Goal: Information Seeking & Learning: Learn about a topic

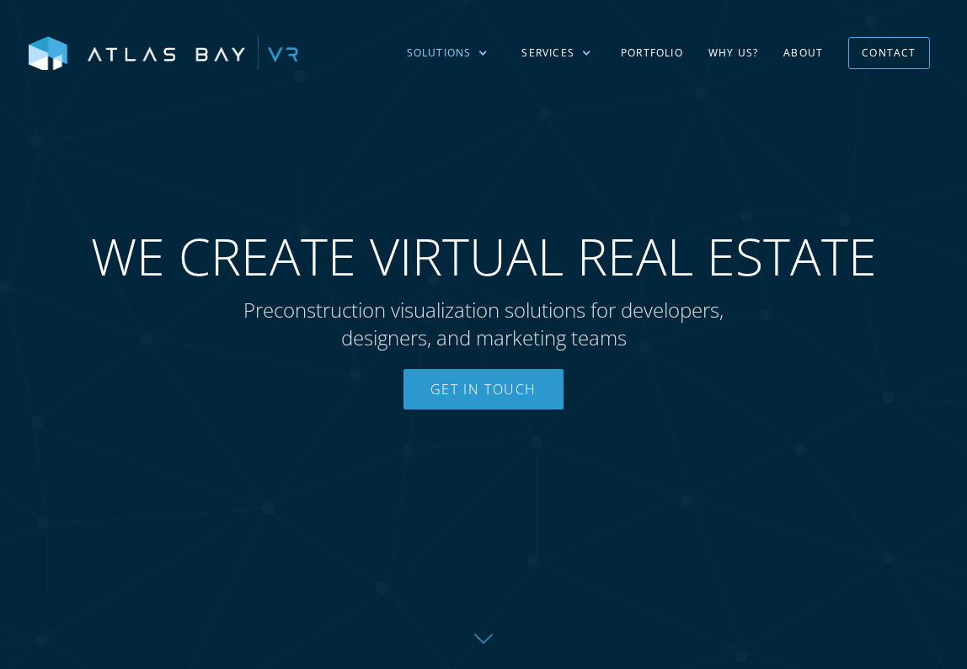
click at [477, 51] on div "Solutions" at bounding box center [447, 53] width 115 height 49
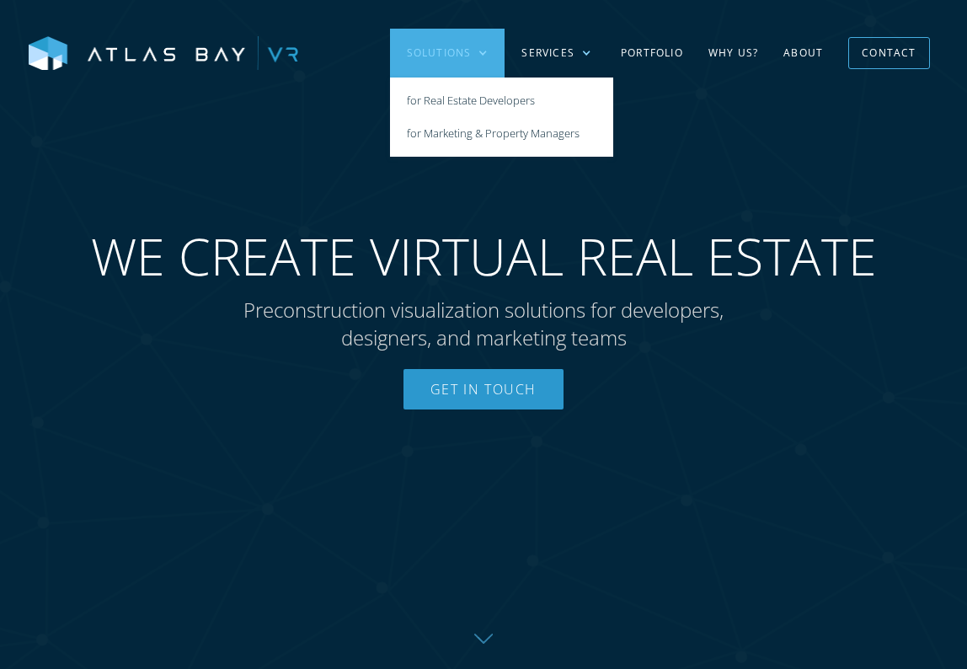
click at [477, 51] on div "Solutions" at bounding box center [447, 53] width 115 height 49
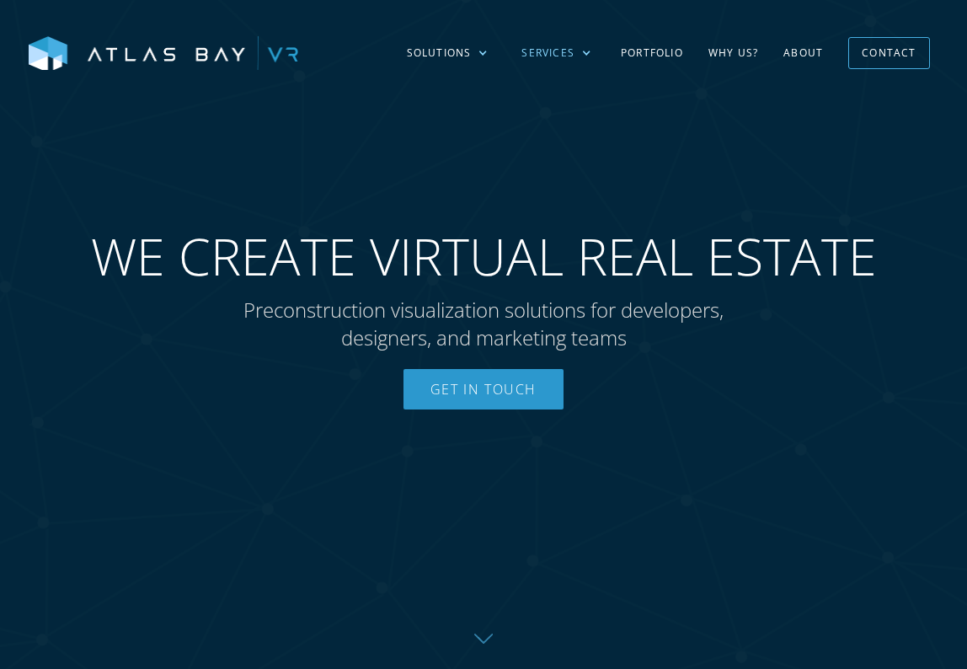
click at [573, 51] on div "Services" at bounding box center [547, 52] width 53 height 15
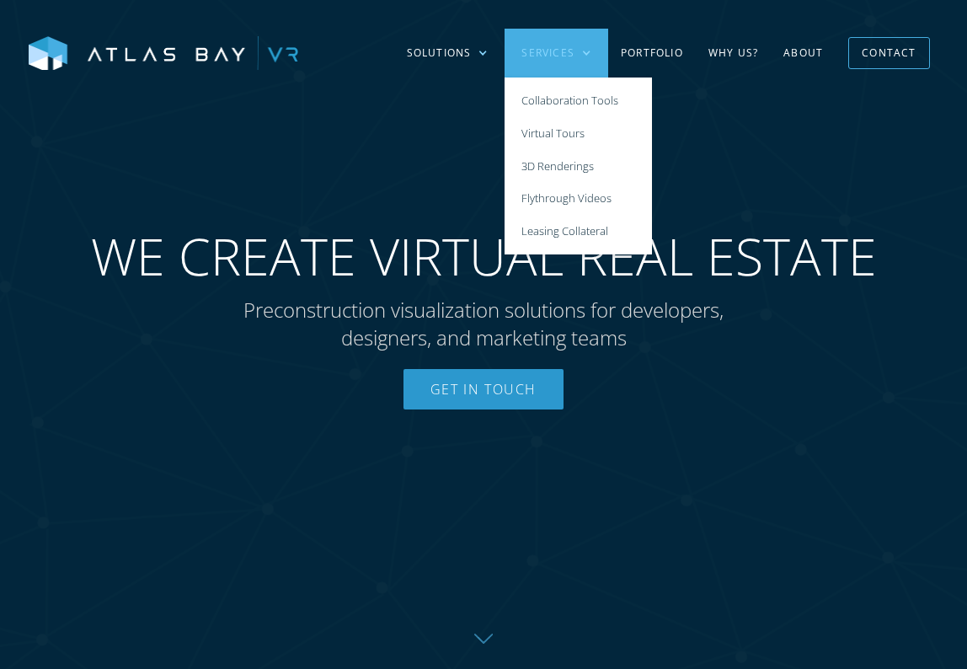
click at [573, 51] on div "Services" at bounding box center [547, 52] width 53 height 15
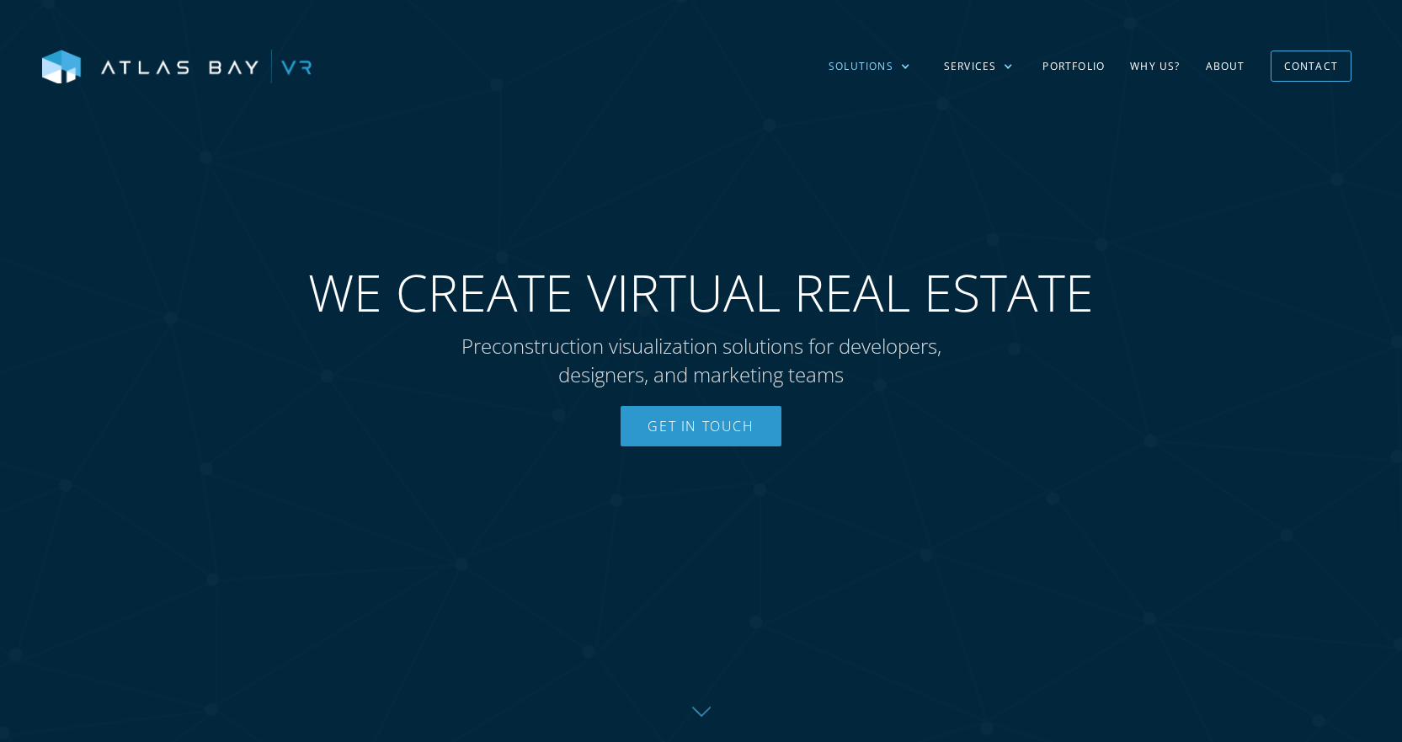
click at [876, 66] on div "Solutions" at bounding box center [861, 66] width 65 height 15
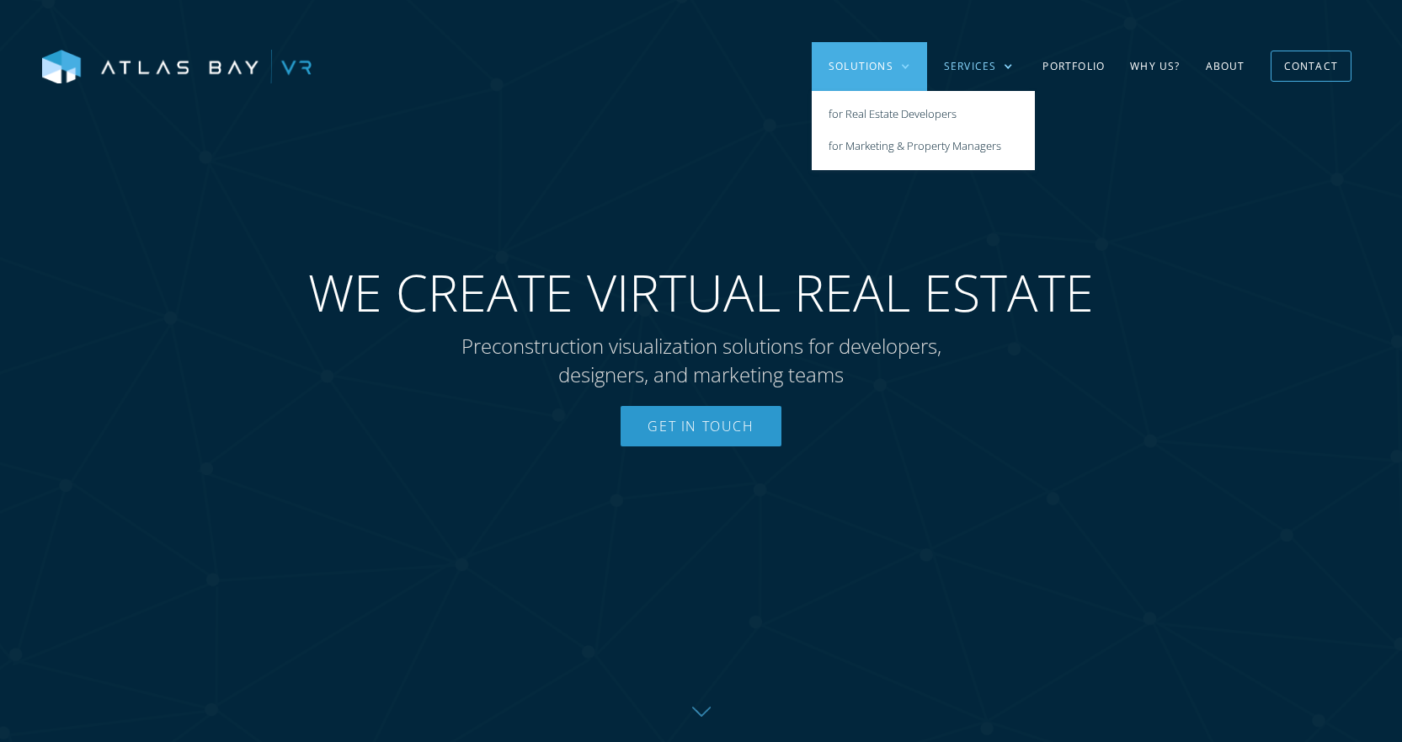
click at [959, 72] on div "Services" at bounding box center [970, 66] width 53 height 15
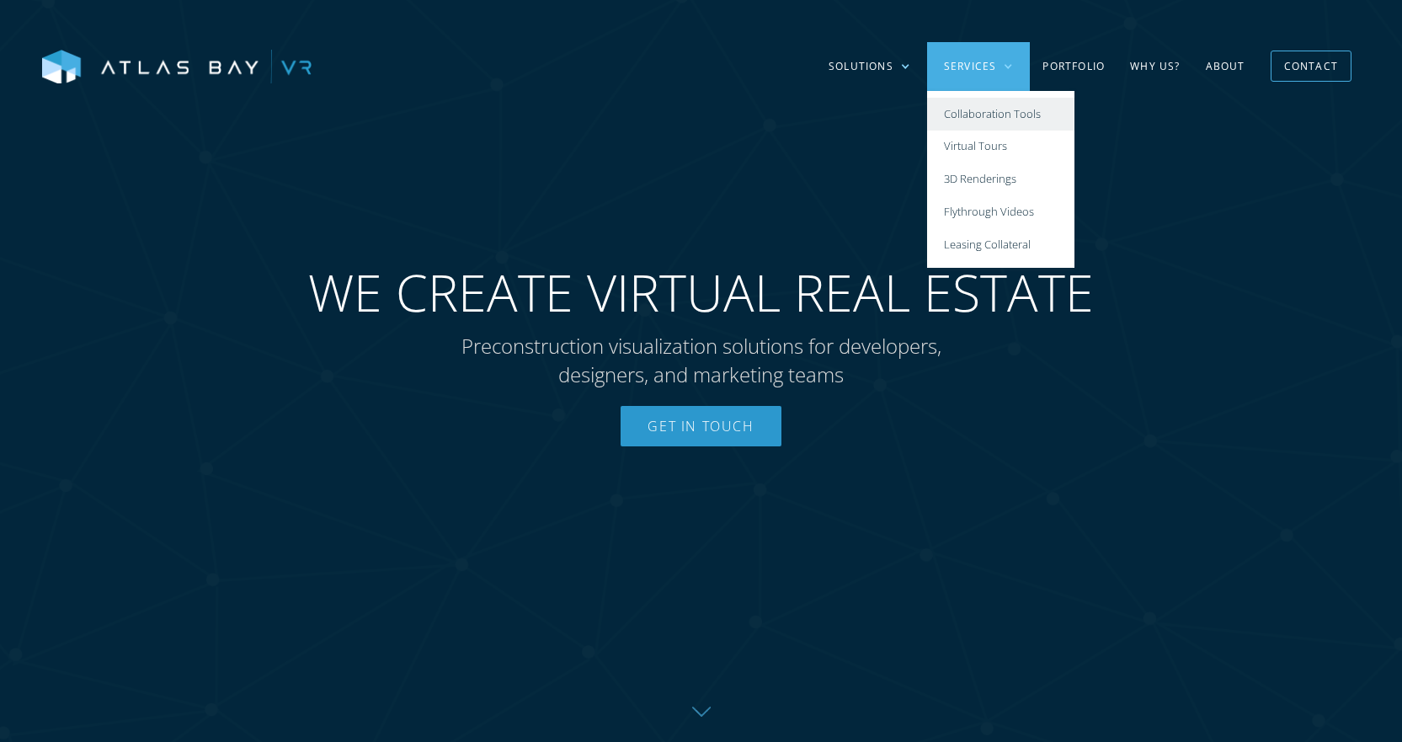
click at [966, 110] on link "Collaboration Tools" at bounding box center [1000, 114] width 147 height 33
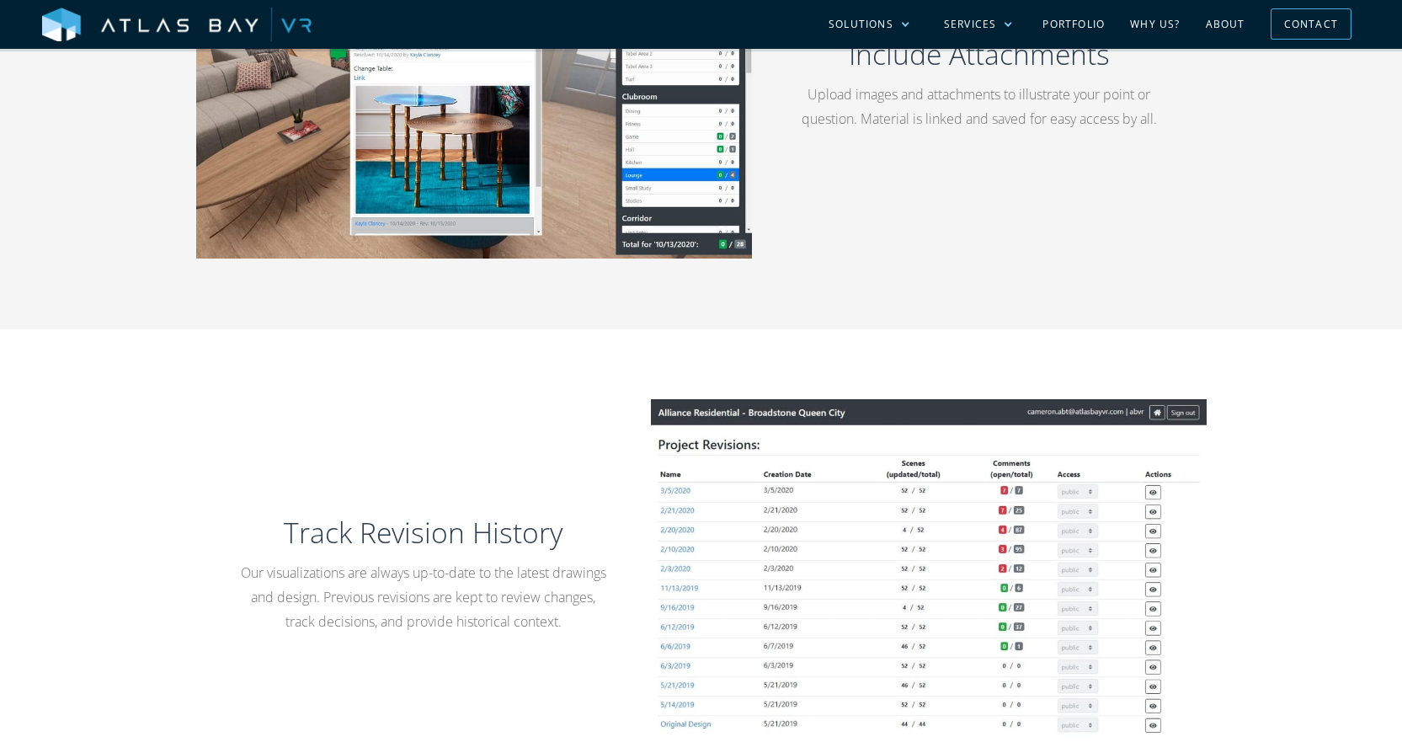
scroll to position [2105, 0]
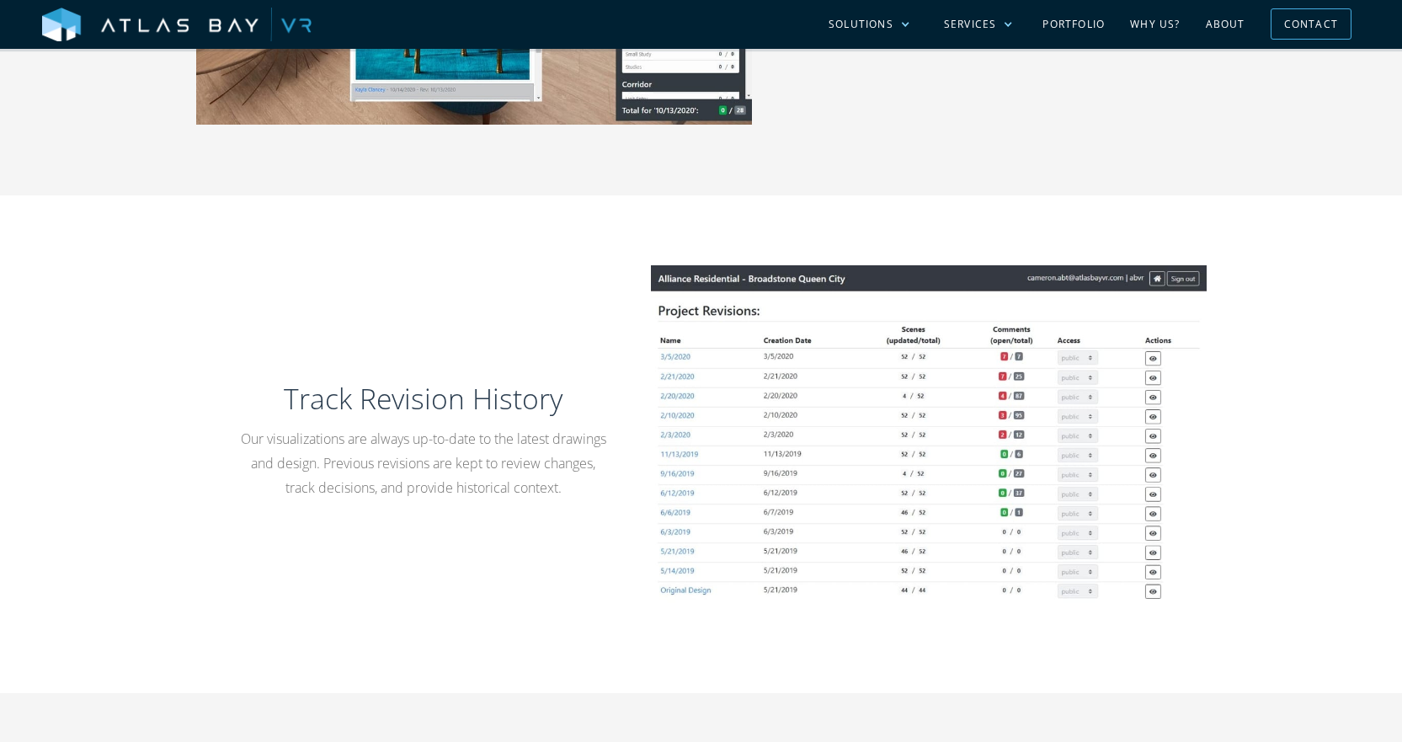
click at [570, 541] on div "Track Revision History Our visualizations are always up-to-date to the latest d…" at bounding box center [701, 444] width 1010 height 358
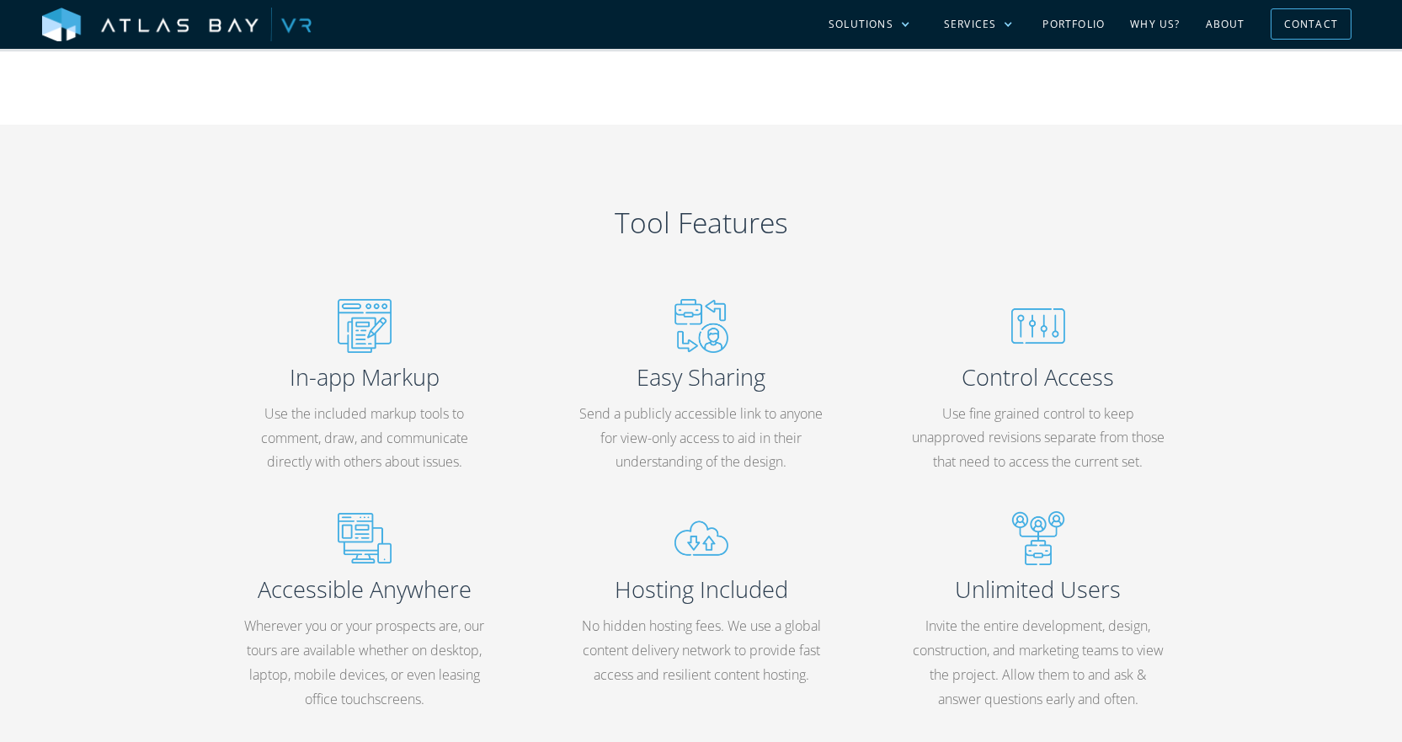
scroll to position [2863, 0]
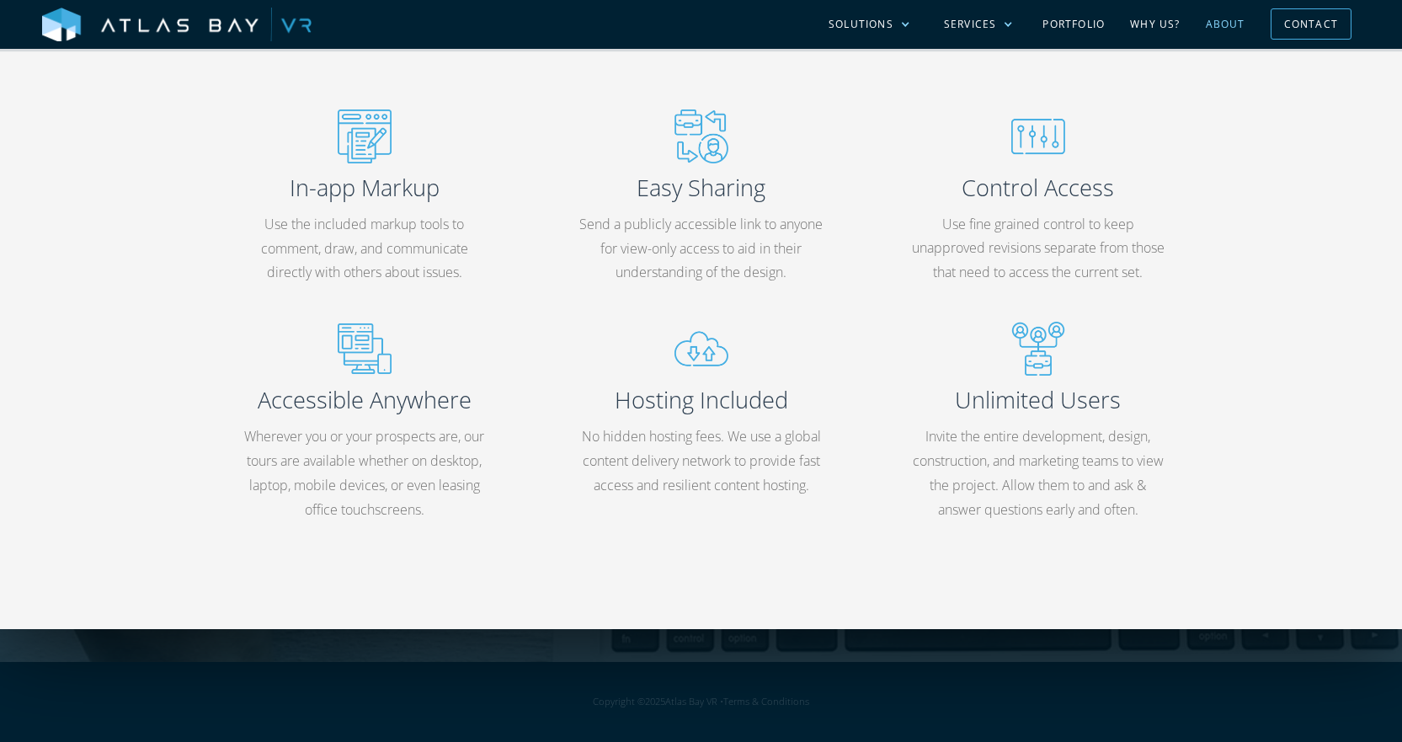
click at [1219, 24] on link "About" at bounding box center [1225, 24] width 65 height 49
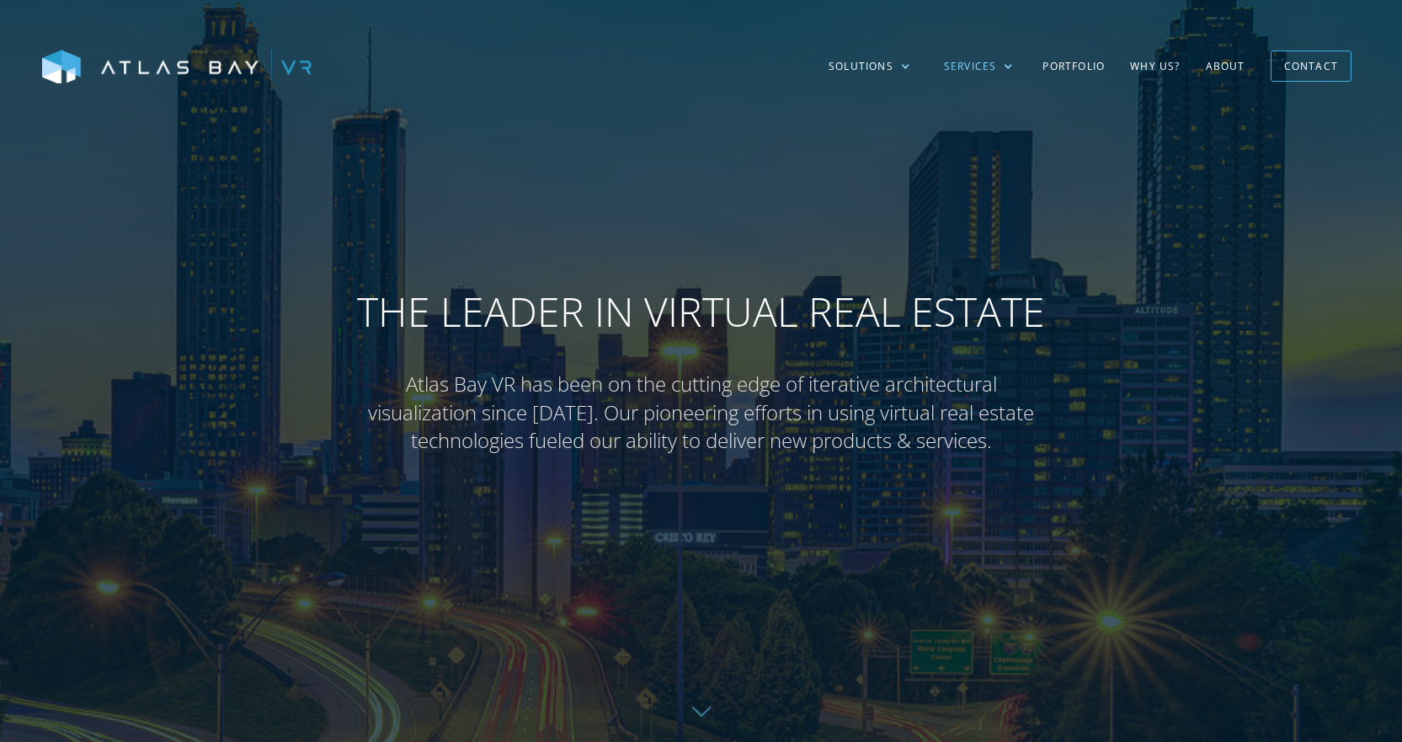
click at [1000, 67] on div "Services" at bounding box center [979, 66] width 104 height 49
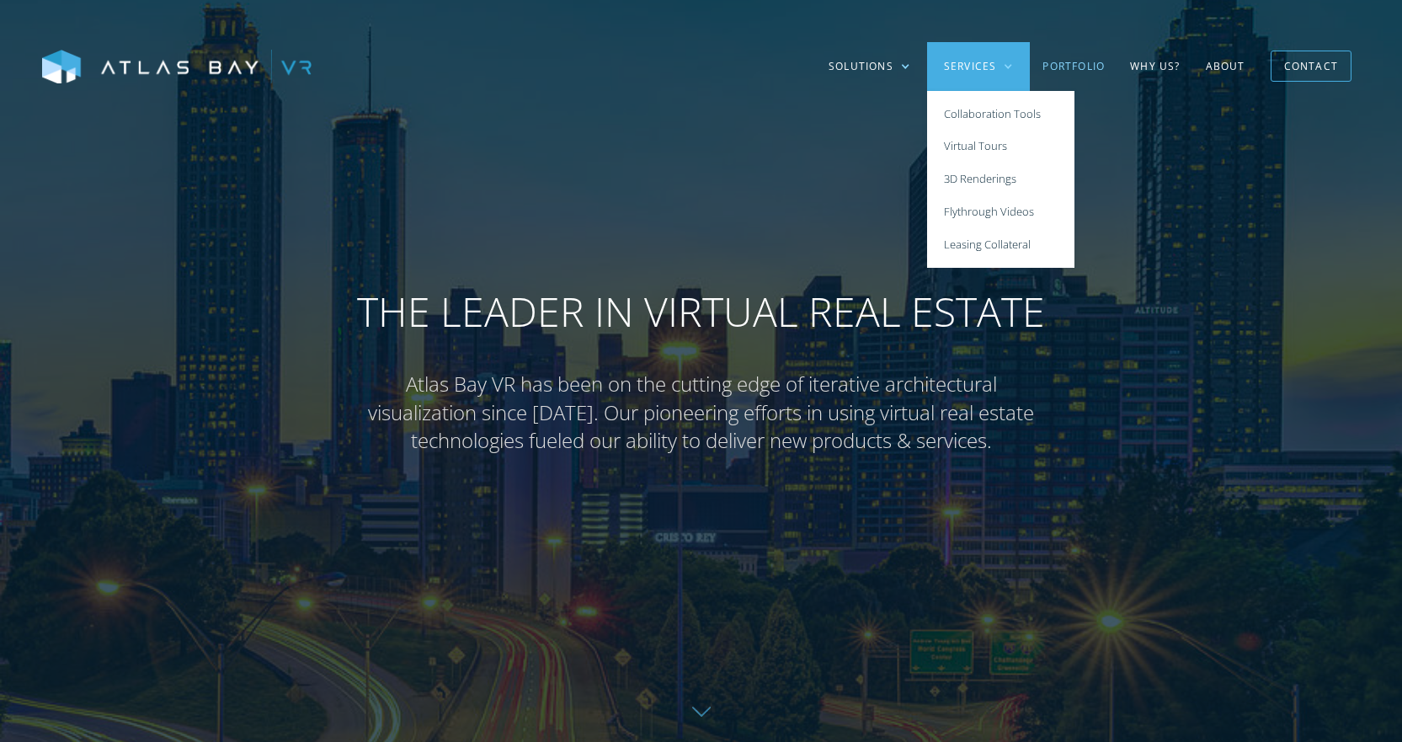
click at [1085, 69] on link "Portfolio" at bounding box center [1074, 66] width 88 height 49
